Goal: Task Accomplishment & Management: Complete application form

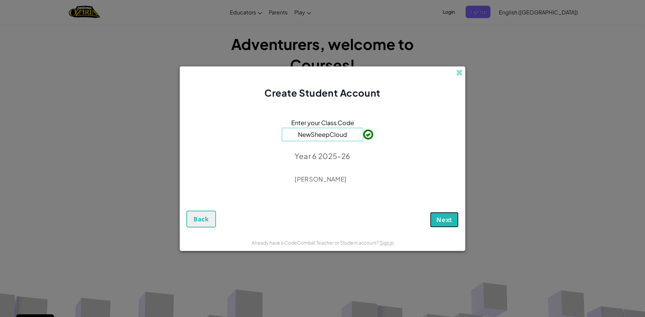
click at [439, 213] on button "Next" at bounding box center [444, 219] width 29 height 15
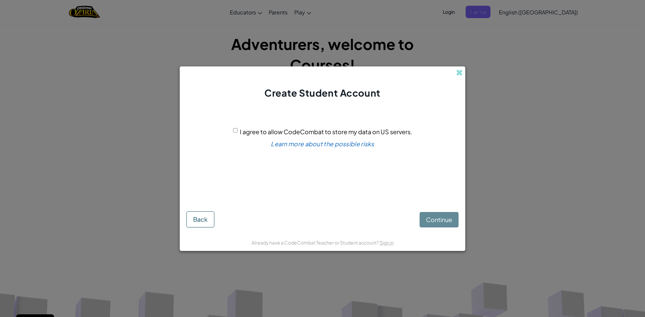
click at [236, 132] on input "I agree to allow CodeCombat to store my data on US servers." at bounding box center [235, 130] width 4 height 4
checkbox input "true"
click at [424, 218] on button "Continue" at bounding box center [438, 219] width 39 height 15
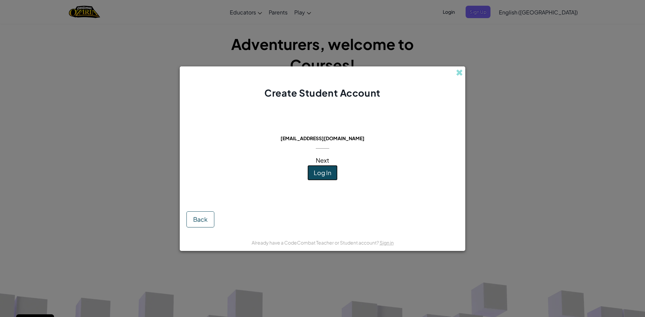
click at [327, 172] on span "Log In" at bounding box center [322, 173] width 17 height 8
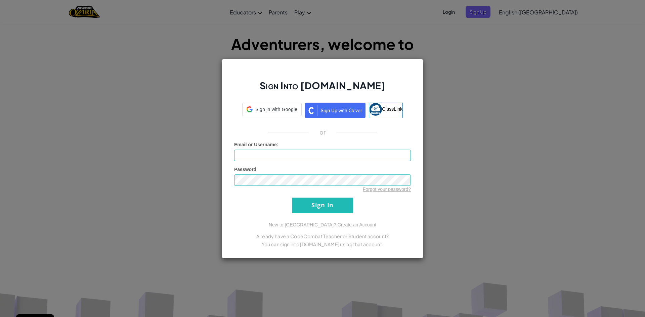
type input "wretov1"
